Goal: Task Accomplishment & Management: Complete application form

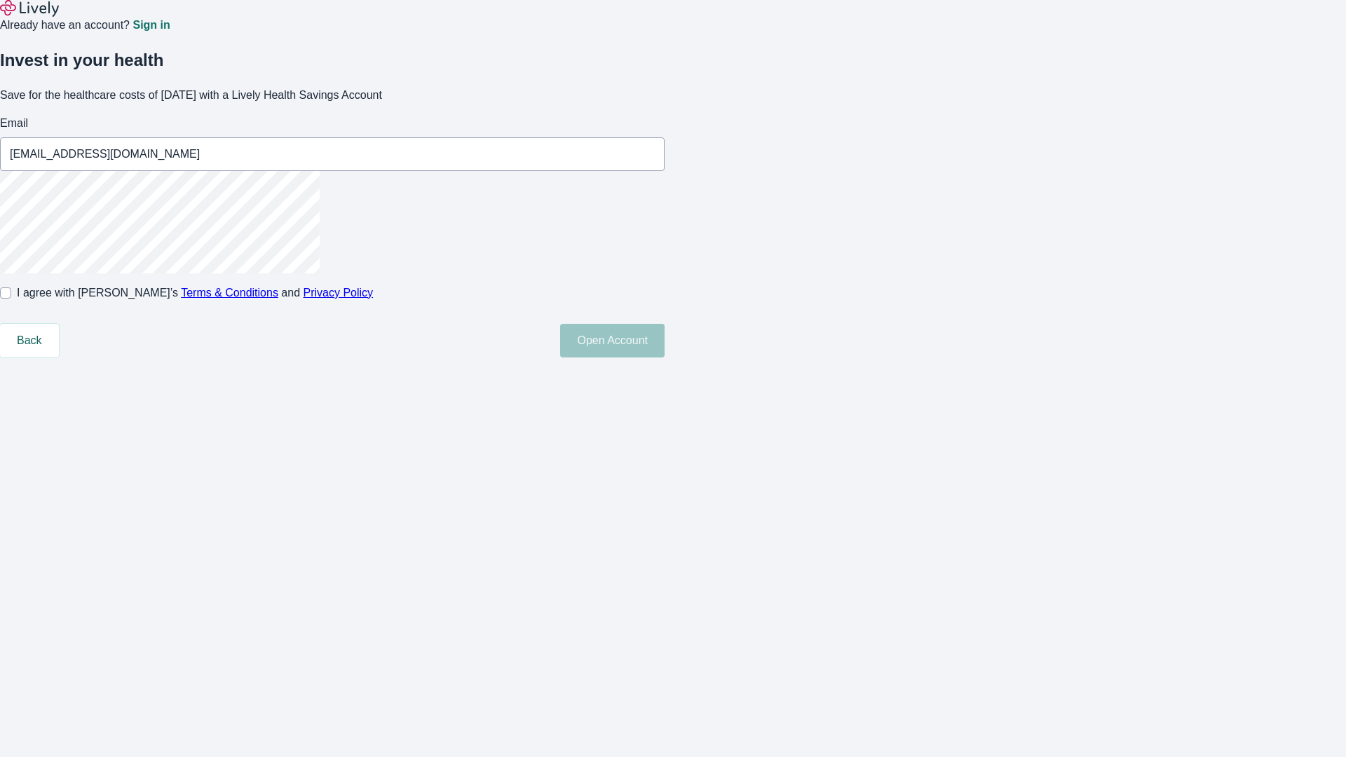
click at [11, 299] on input "I agree with Lively’s Terms & Conditions and Privacy Policy" at bounding box center [5, 292] width 11 height 11
checkbox input "true"
click at [665, 358] on button "Open Account" at bounding box center [612, 341] width 104 height 34
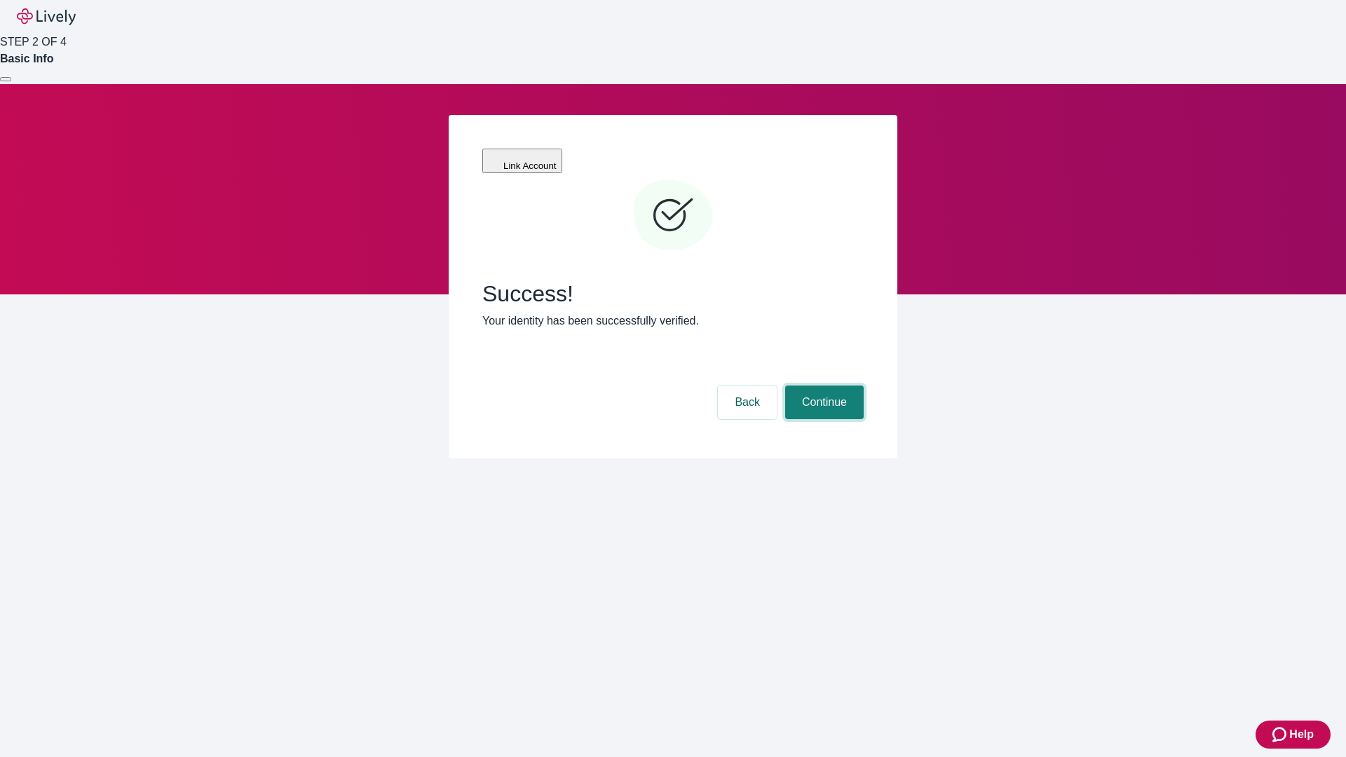
click at [822, 386] on button "Continue" at bounding box center [824, 403] width 79 height 34
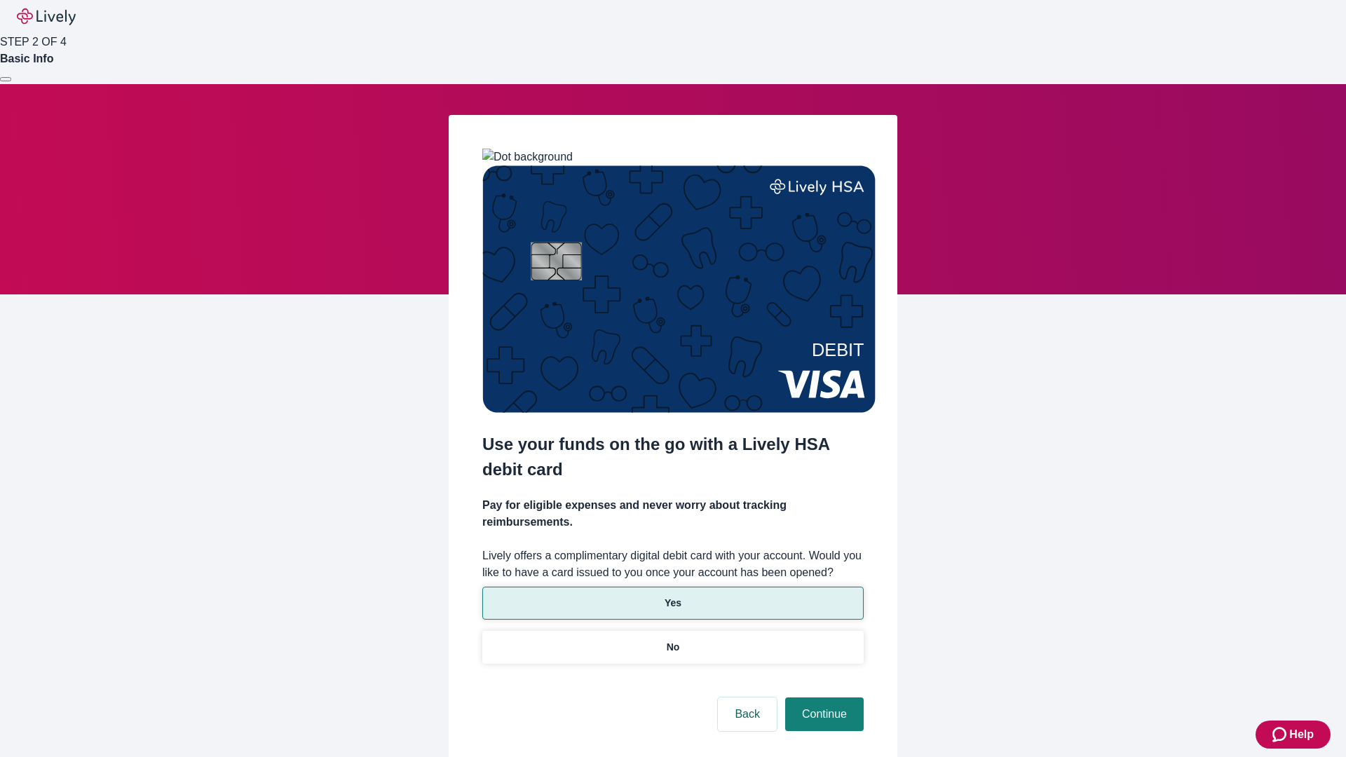
click at [672, 596] on p "Yes" at bounding box center [673, 603] width 17 height 15
click at [822, 698] on button "Continue" at bounding box center [824, 715] width 79 height 34
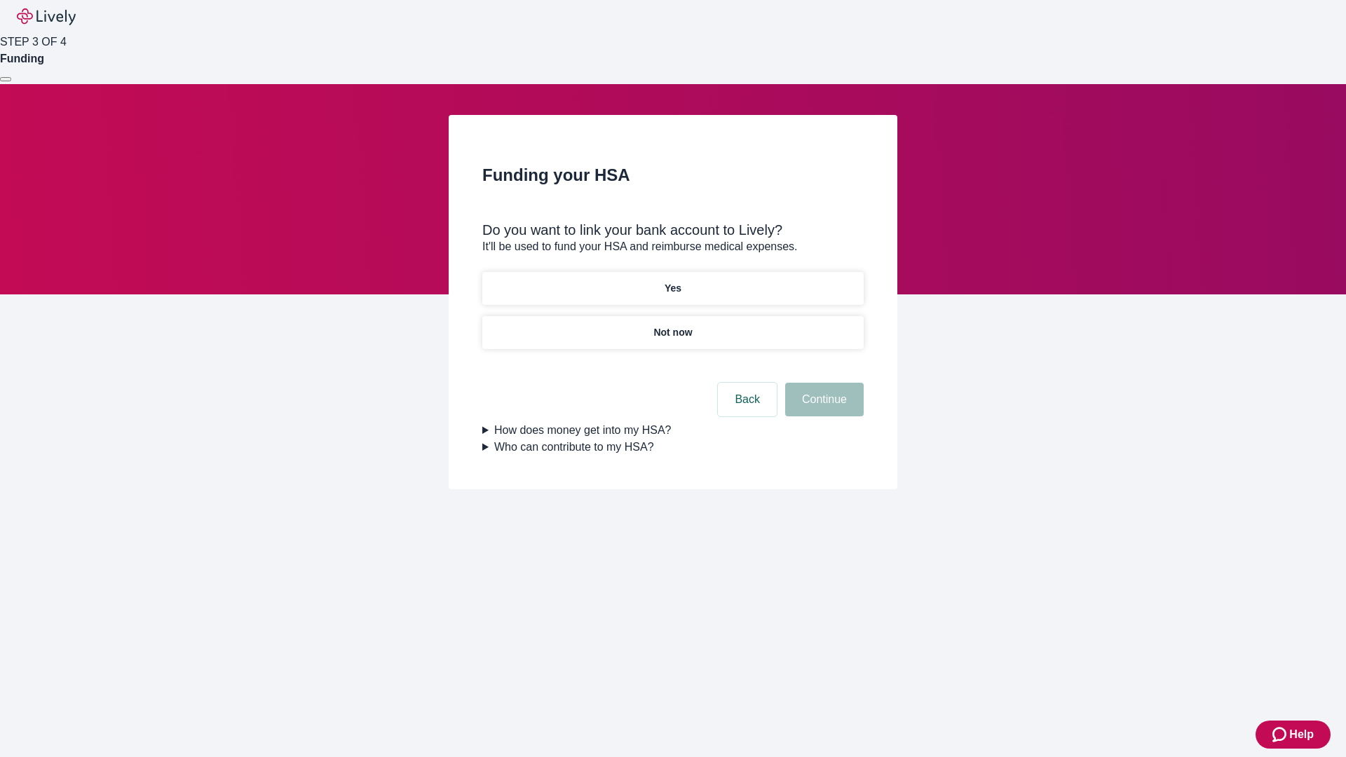
click at [672, 325] on p "Not now" at bounding box center [672, 332] width 39 height 15
click at [822, 408] on button "Continue" at bounding box center [824, 400] width 79 height 34
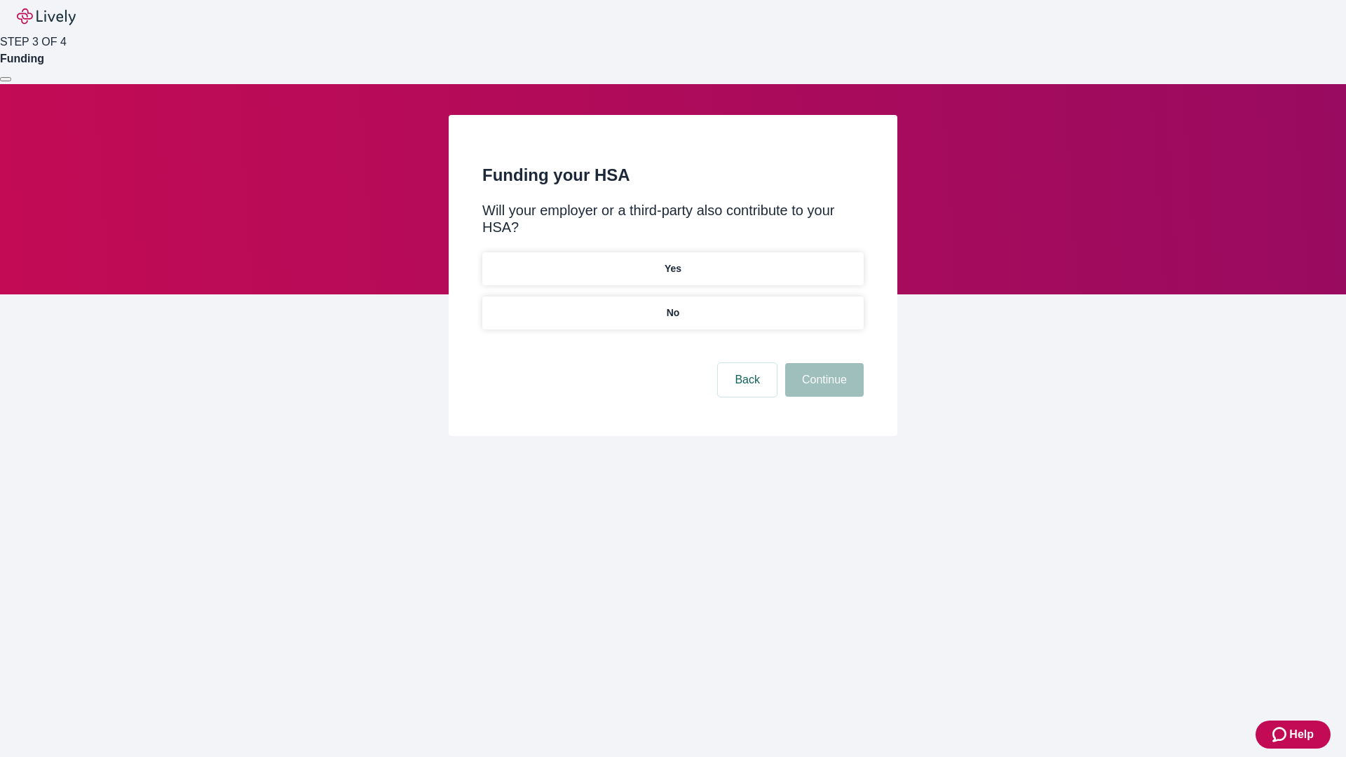
click at [672, 306] on p "No" at bounding box center [673, 313] width 13 height 15
click at [822, 363] on button "Continue" at bounding box center [824, 380] width 79 height 34
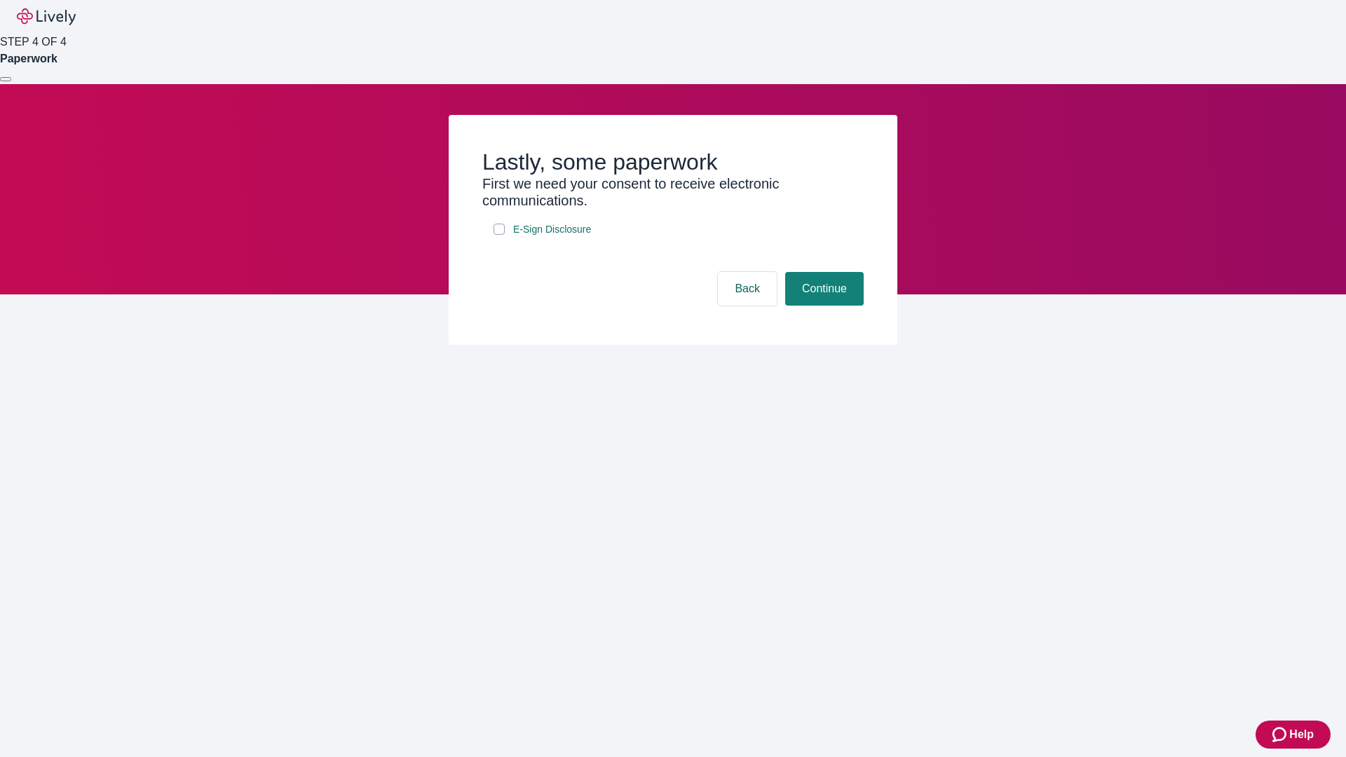
click at [499, 235] on input "E-Sign Disclosure" at bounding box center [499, 229] width 11 height 11
checkbox input "true"
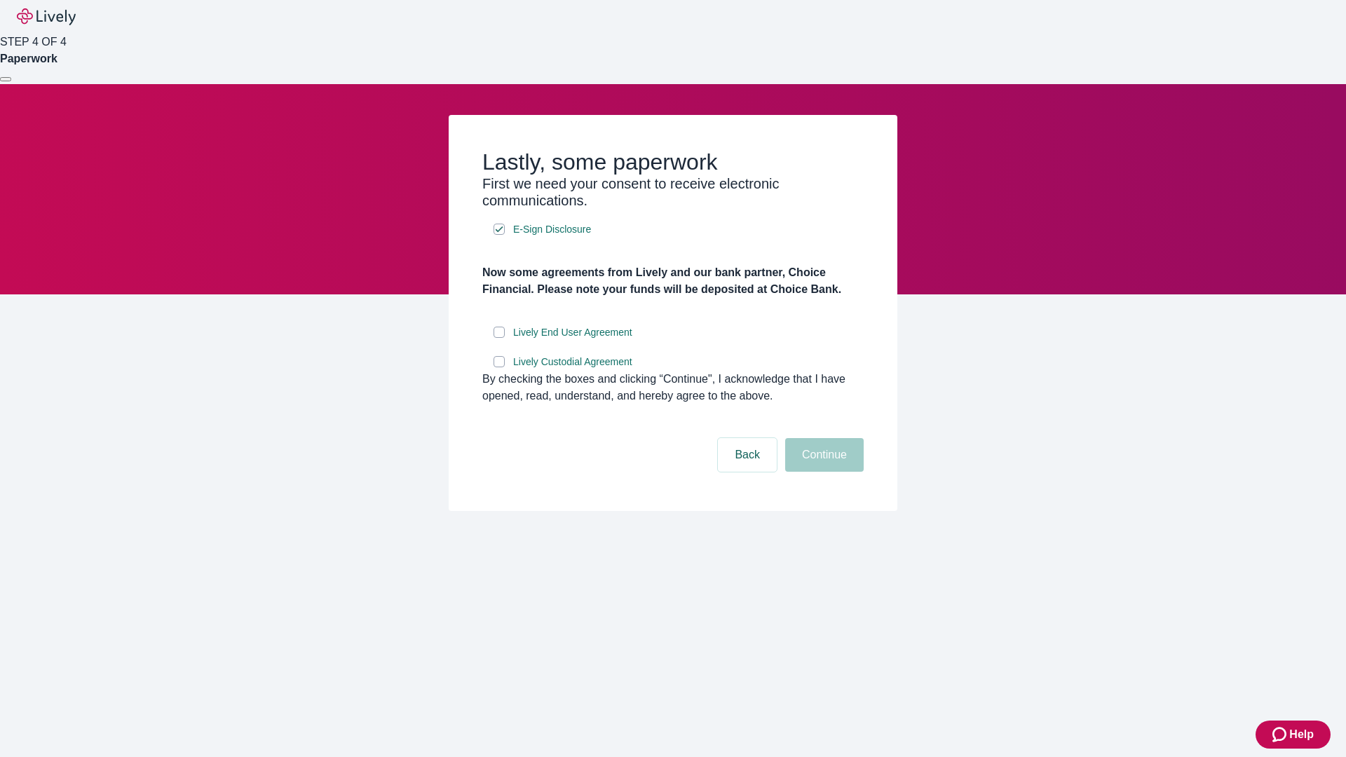
click at [499, 338] on input "Lively End User Agreement" at bounding box center [499, 332] width 11 height 11
checkbox input "true"
click at [499, 367] on input "Lively Custodial Agreement" at bounding box center [499, 361] width 11 height 11
checkbox input "true"
click at [822, 472] on button "Continue" at bounding box center [824, 455] width 79 height 34
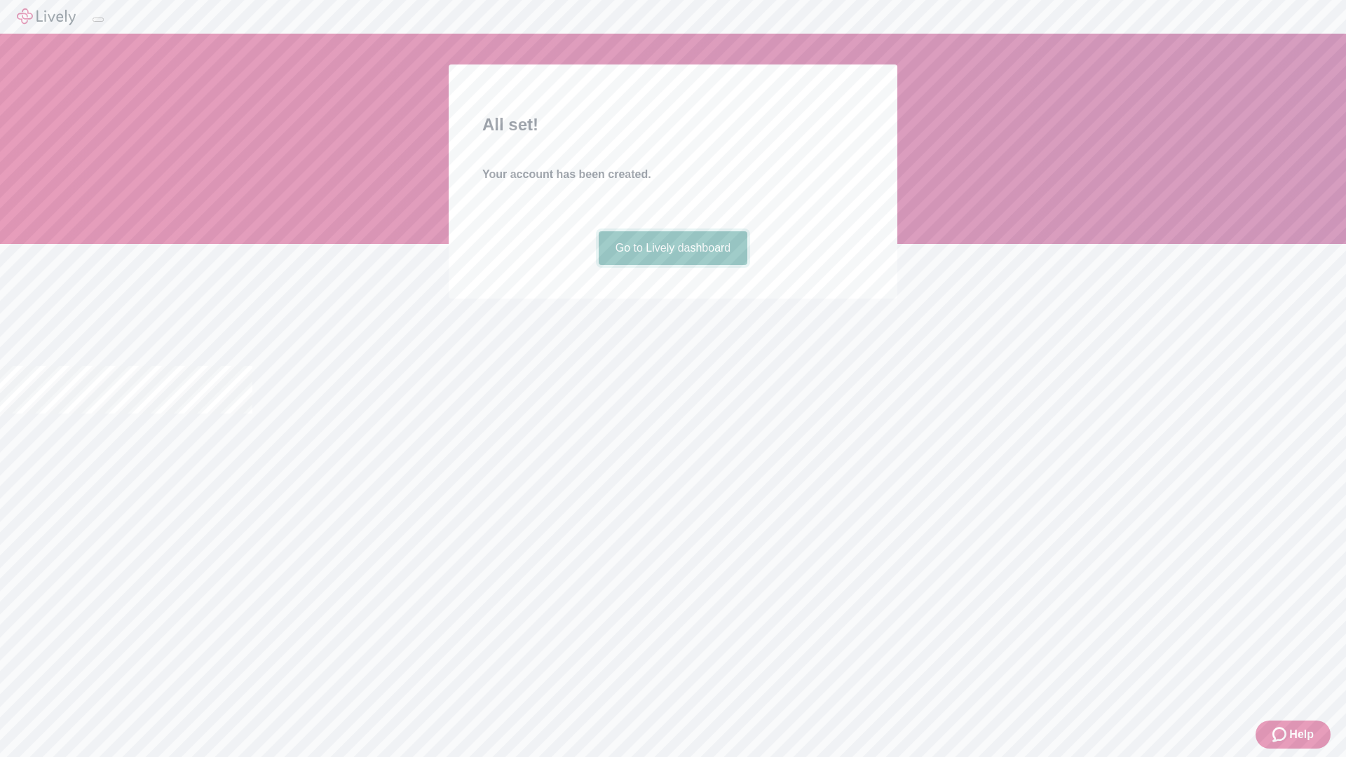
click at [672, 265] on link "Go to Lively dashboard" at bounding box center [673, 248] width 149 height 34
